Goal: Task Accomplishment & Management: Use online tool/utility

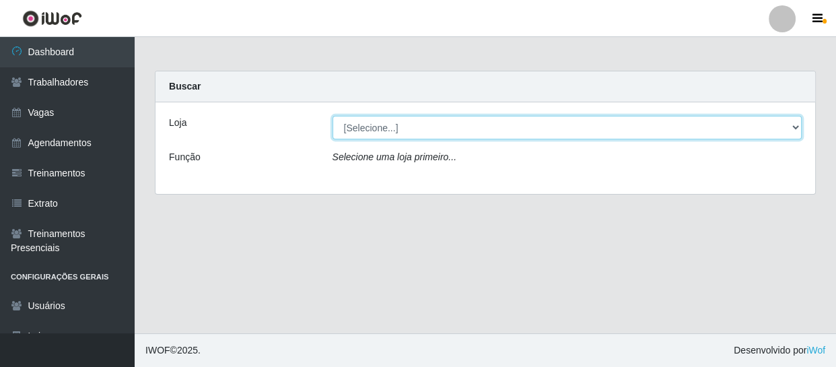
click at [444, 127] on select "[Selecione...] Varejão Supermercados" at bounding box center [568, 128] width 470 height 24
select select "237"
click at [333, 116] on select "[Selecione...] Varejão Supermercados" at bounding box center [568, 128] width 470 height 24
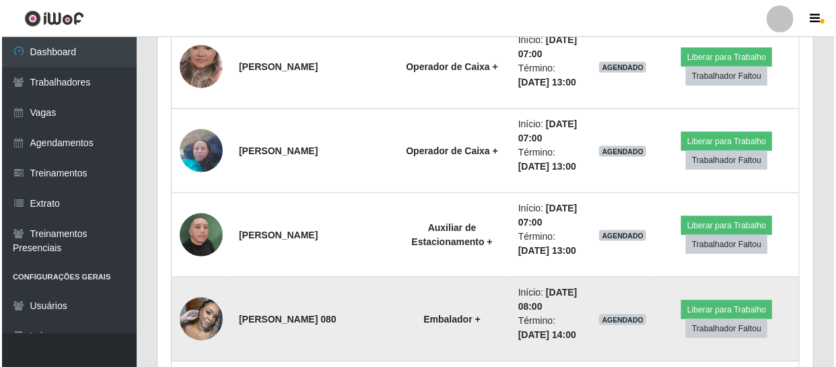
scroll to position [673, 0]
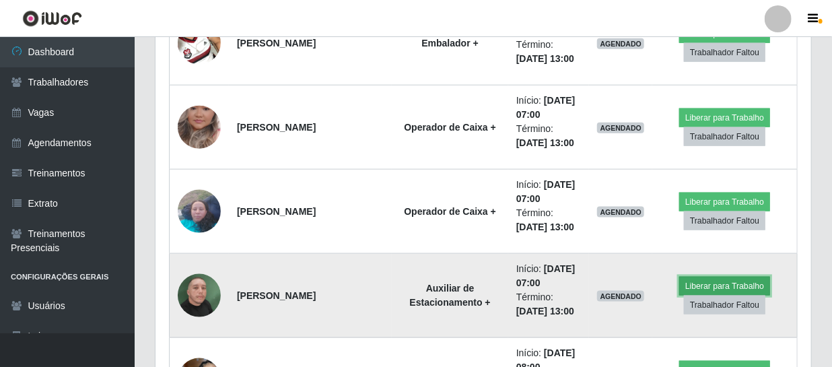
click at [700, 283] on button "Liberar para Trabalho" at bounding box center [724, 286] width 91 height 19
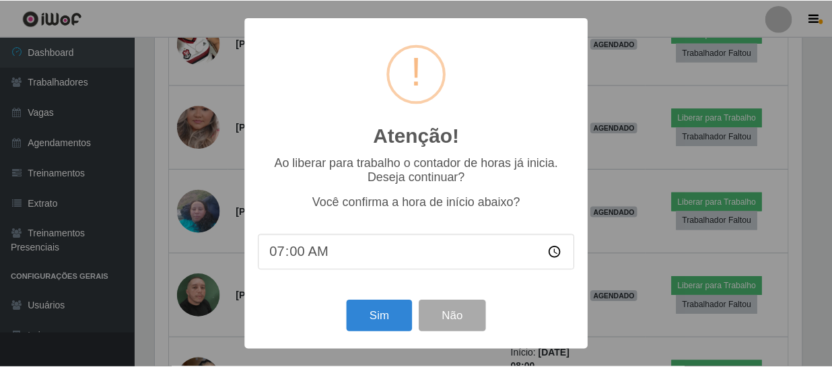
scroll to position [279, 650]
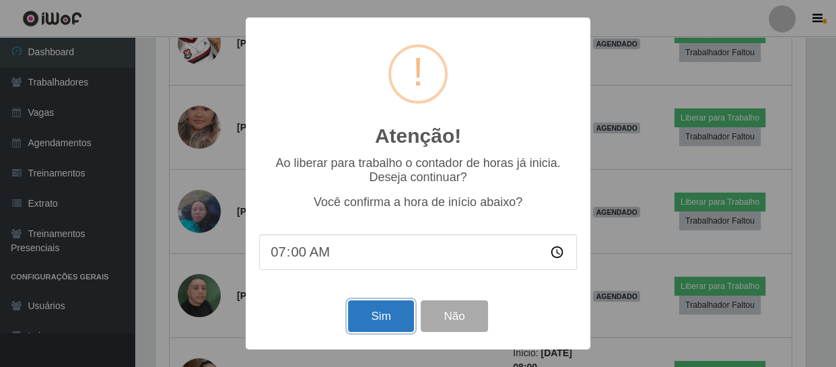
click at [396, 312] on button "Sim" at bounding box center [380, 316] width 65 height 32
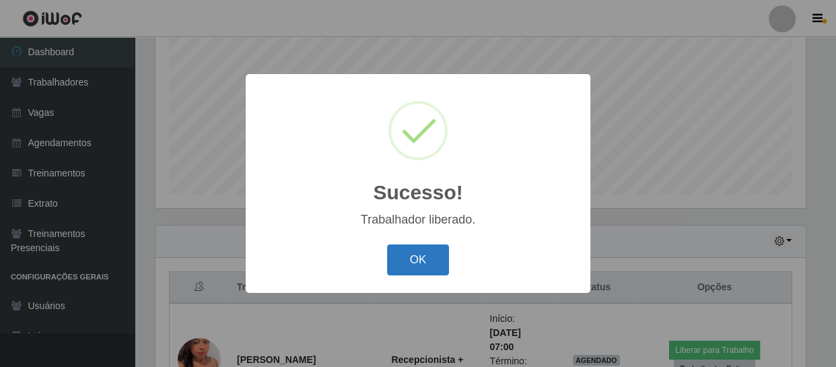
click at [430, 267] on button "OK" at bounding box center [418, 260] width 63 height 32
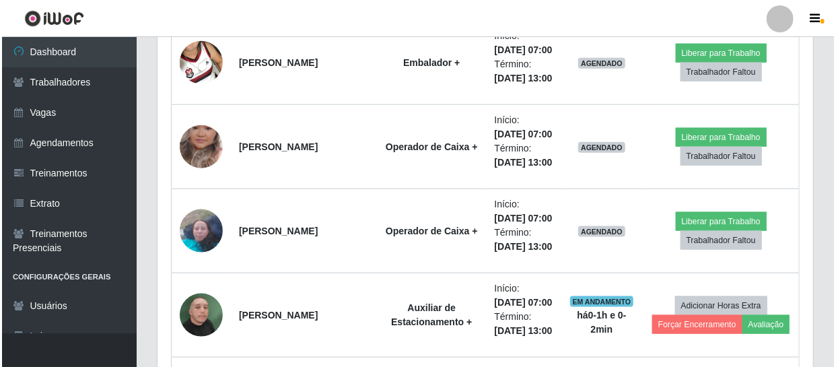
scroll to position [715, 0]
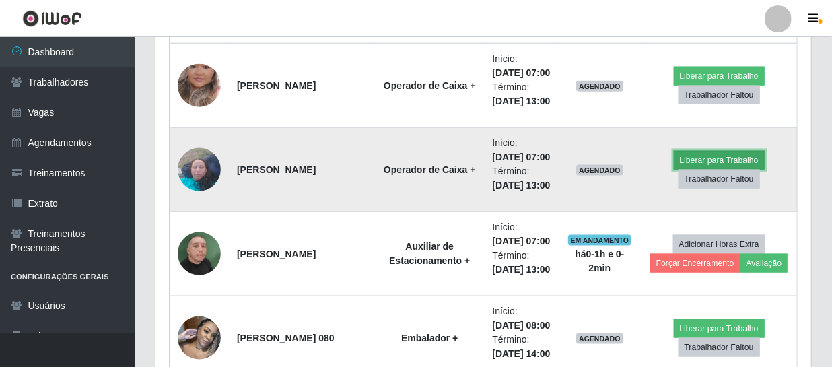
click at [696, 170] on button "Liberar para Trabalho" at bounding box center [719, 160] width 91 height 19
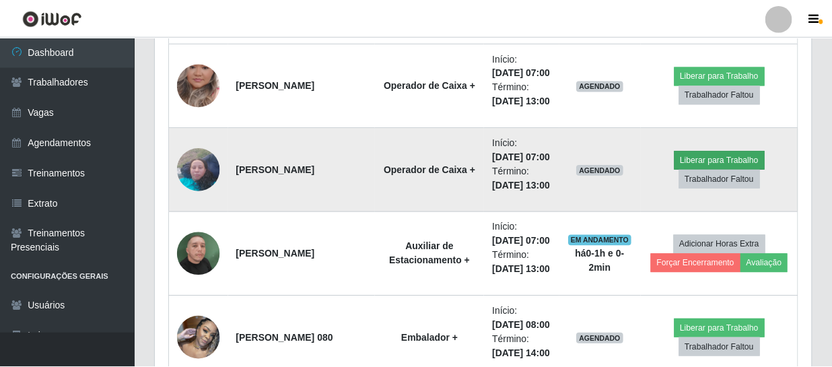
scroll to position [279, 650]
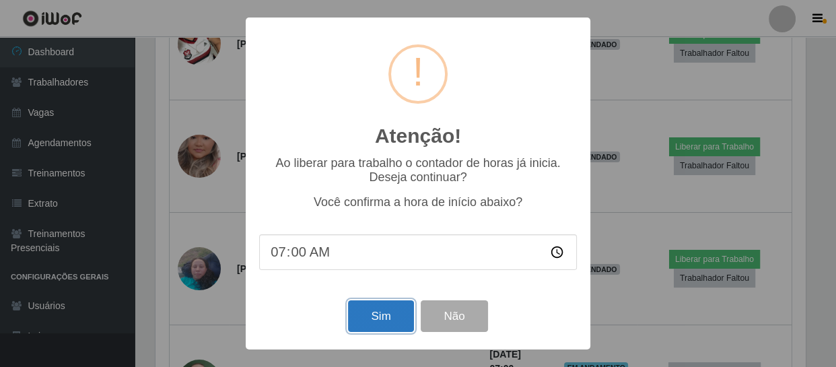
click at [395, 323] on button "Sim" at bounding box center [380, 316] width 65 height 32
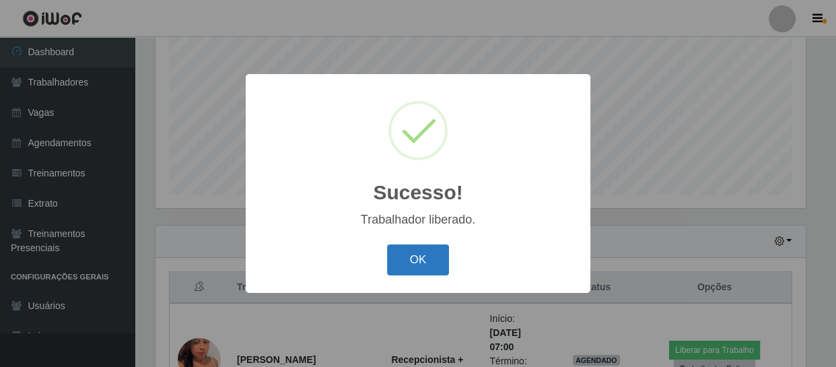
click at [431, 267] on button "OK" at bounding box center [418, 260] width 63 height 32
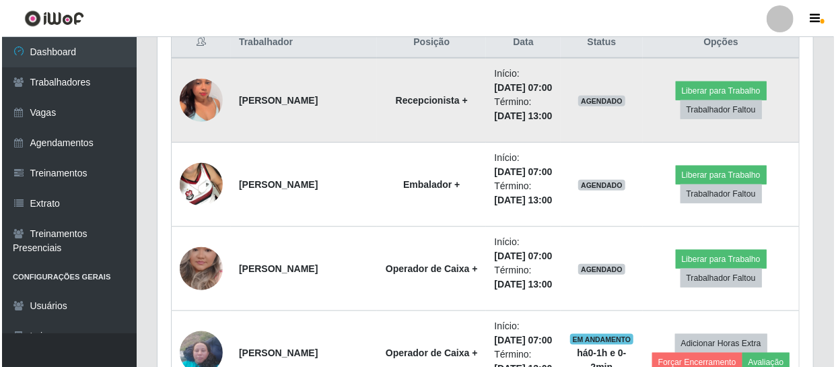
scroll to position [592, 0]
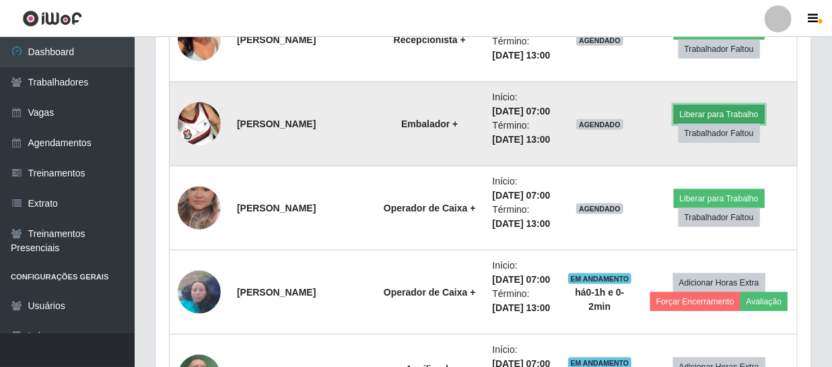
click at [683, 124] on button "Liberar para Trabalho" at bounding box center [719, 114] width 91 height 19
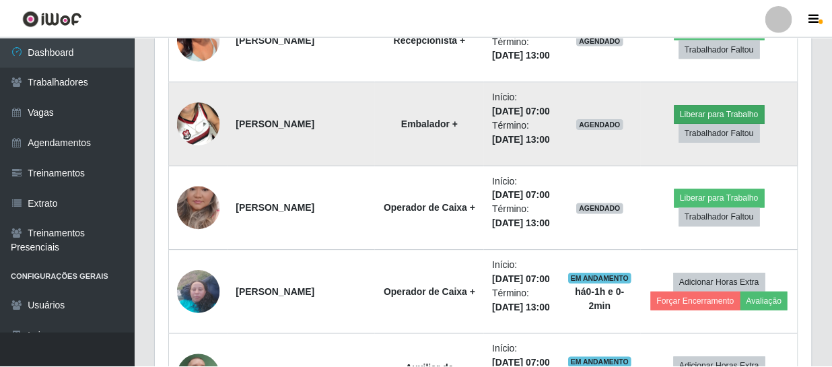
scroll to position [279, 650]
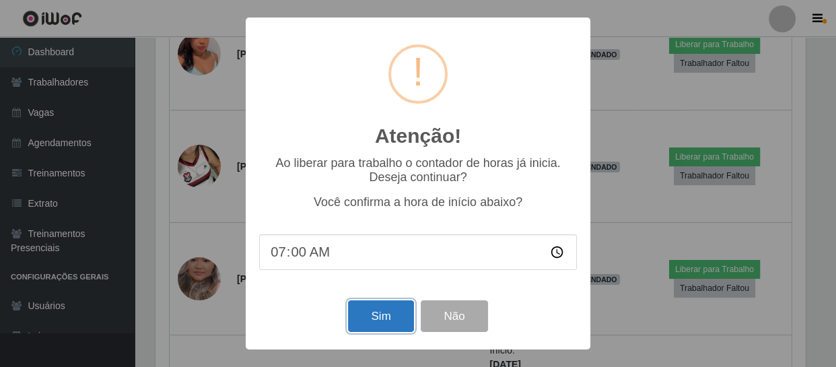
click at [394, 326] on button "Sim" at bounding box center [380, 316] width 65 height 32
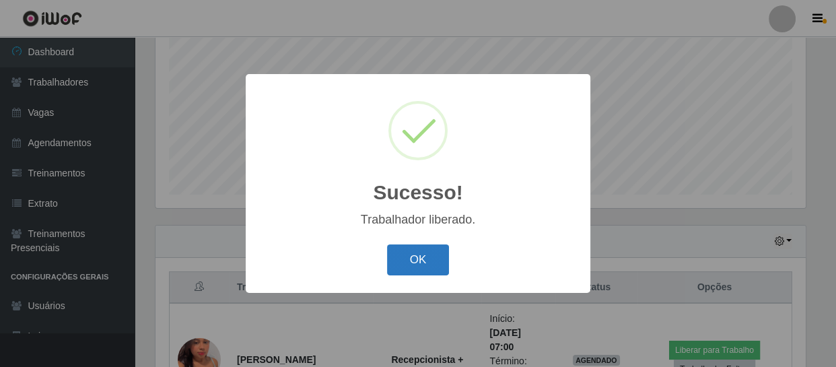
click at [423, 265] on button "OK" at bounding box center [418, 260] width 63 height 32
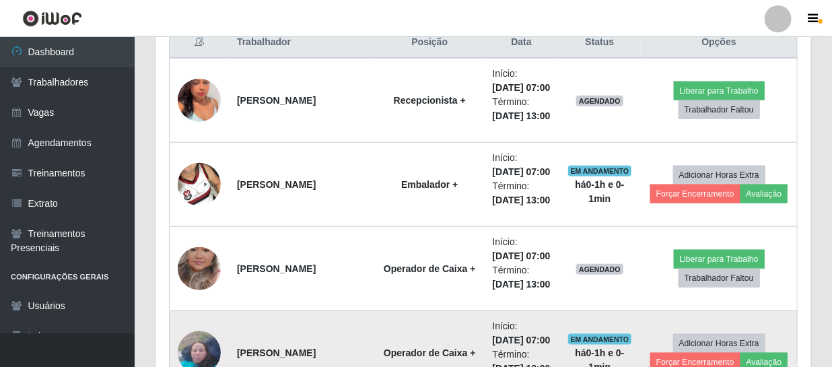
scroll to position [654, 0]
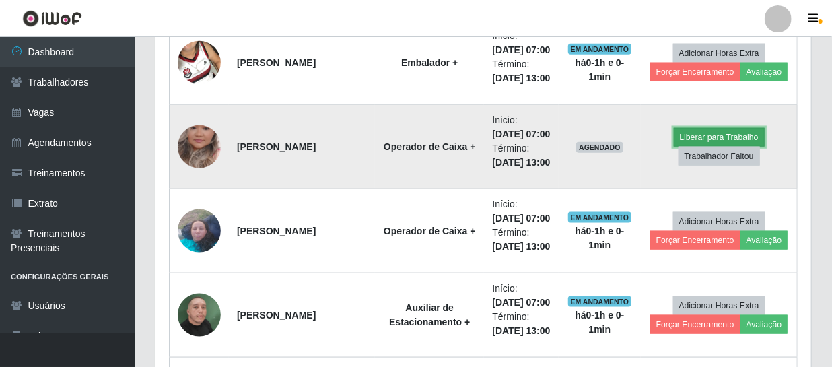
click at [684, 147] on button "Liberar para Trabalho" at bounding box center [719, 137] width 91 height 19
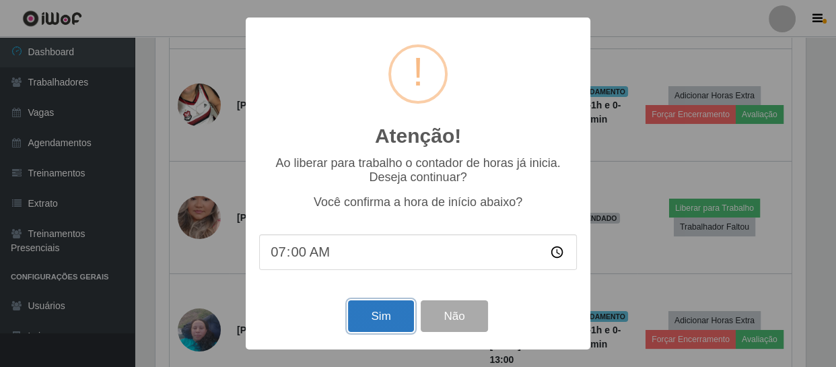
click at [392, 316] on button "Sim" at bounding box center [380, 316] width 65 height 32
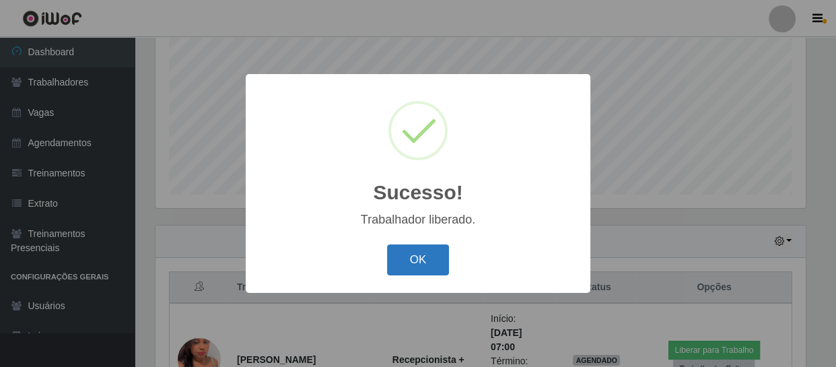
click at [429, 261] on button "OK" at bounding box center [418, 260] width 63 height 32
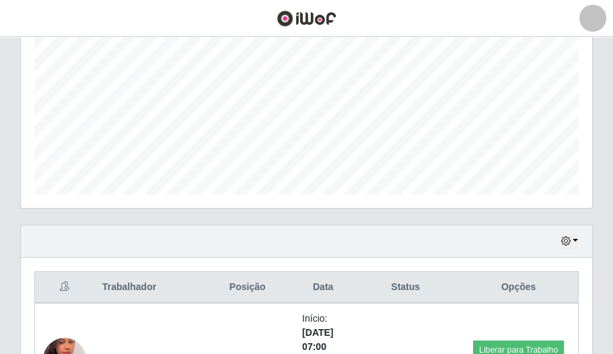
scroll to position [592, 0]
